Goal: Complete application form

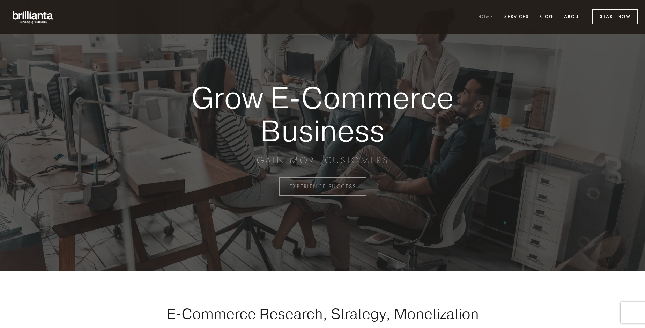
scroll to position [1829, 0]
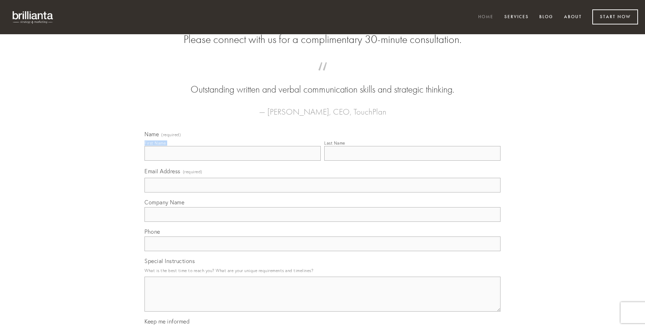
type input "[PERSON_NAME]"
click at [412, 161] on input "Last Name" at bounding box center [412, 153] width 176 height 15
type input "[PERSON_NAME]"
click at [322, 192] on input "Email Address (required)" at bounding box center [322, 185] width 356 height 15
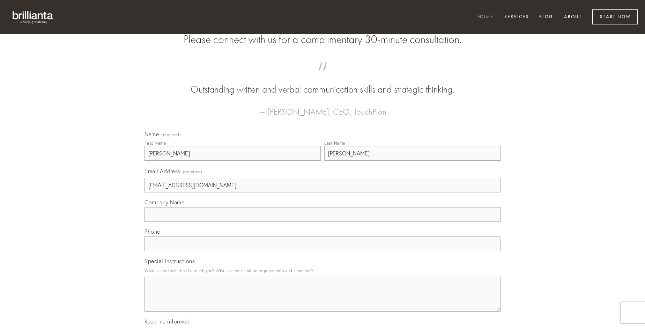
type input "[EMAIL_ADDRESS][DOMAIN_NAME]"
click at [322, 222] on input "Company Name" at bounding box center [322, 214] width 356 height 15
type input "maiores"
click at [322, 251] on input "text" at bounding box center [322, 243] width 356 height 15
click at [322, 300] on textarea "Special Instructions" at bounding box center [322, 293] width 356 height 35
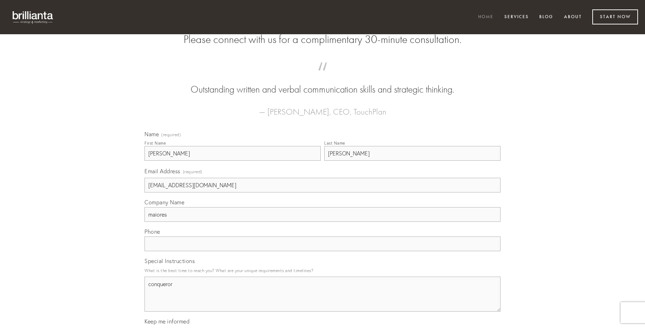
type textarea "conqueror"
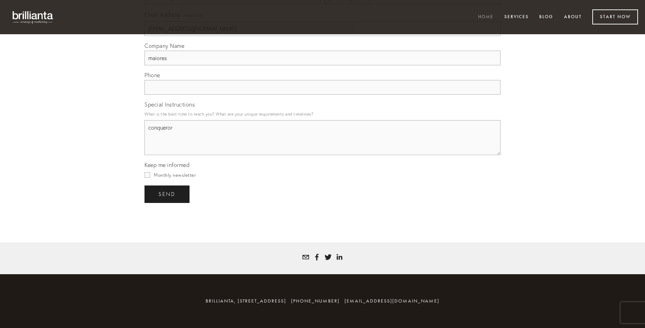
click at [168, 194] on span "send" at bounding box center [166, 194] width 17 height 6
